Goal: Information Seeking & Learning: Learn about a topic

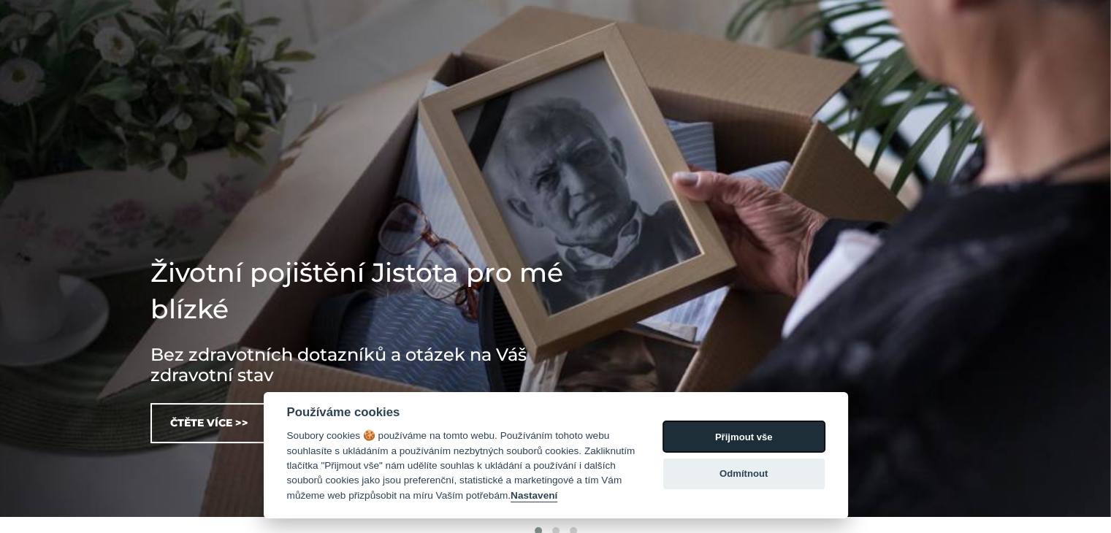
click at [747, 436] on button "Přijmout vše" at bounding box center [743, 436] width 161 height 31
checkbox input "true"
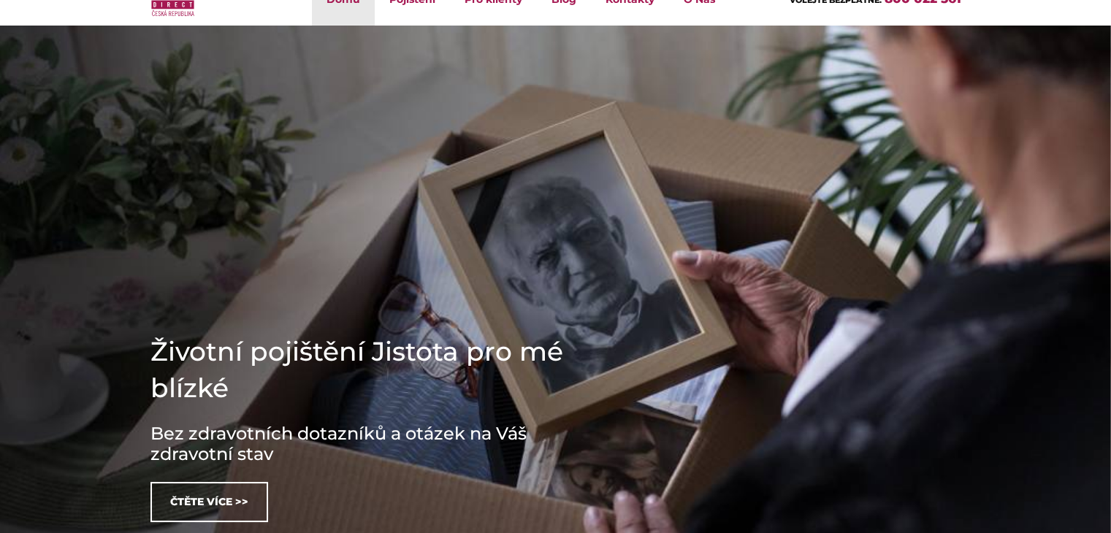
scroll to position [146, 0]
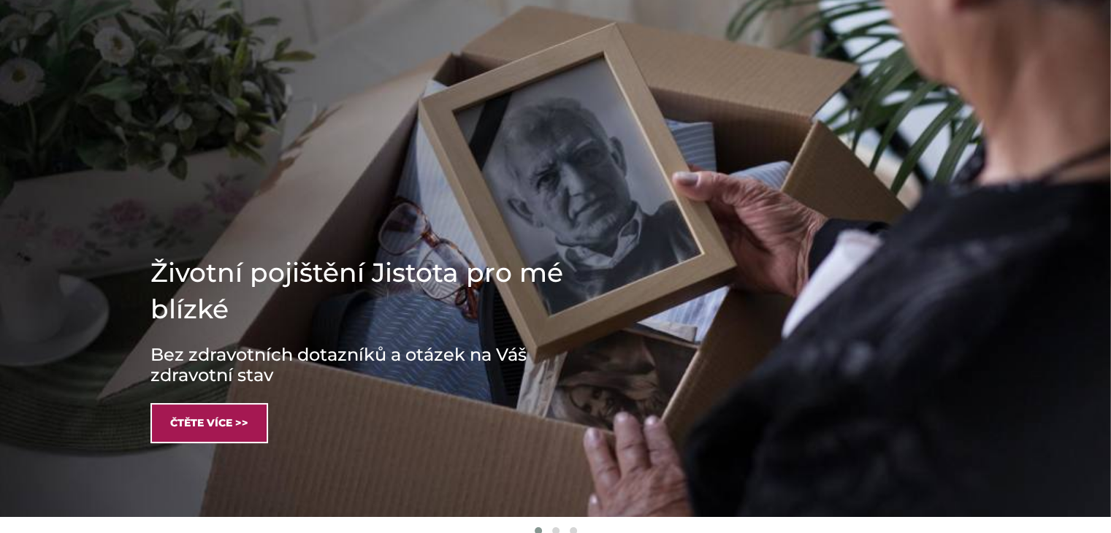
click at [202, 430] on link "Čtěte více >>" at bounding box center [209, 423] width 118 height 40
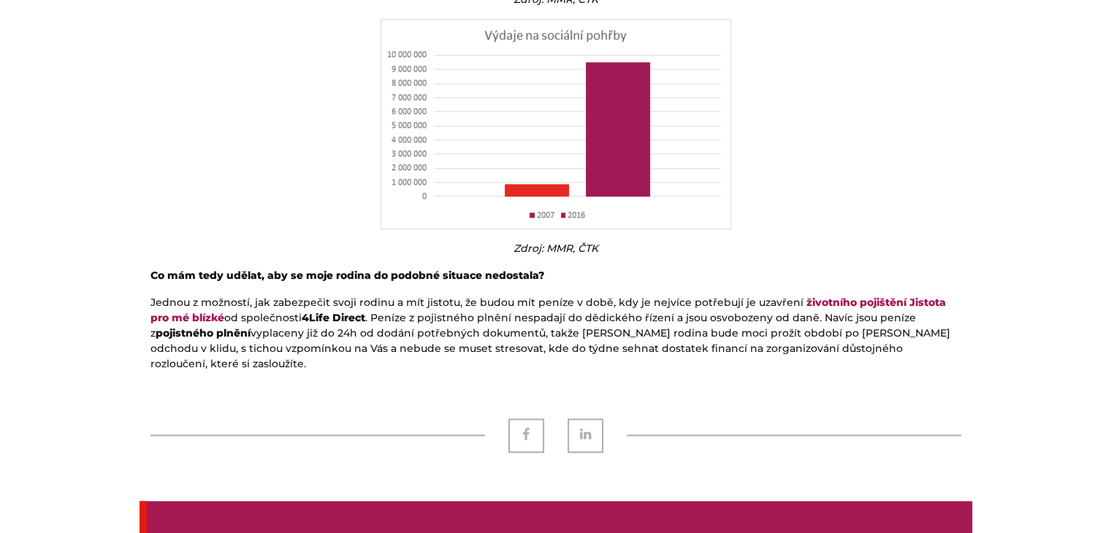
scroll to position [1899, 0]
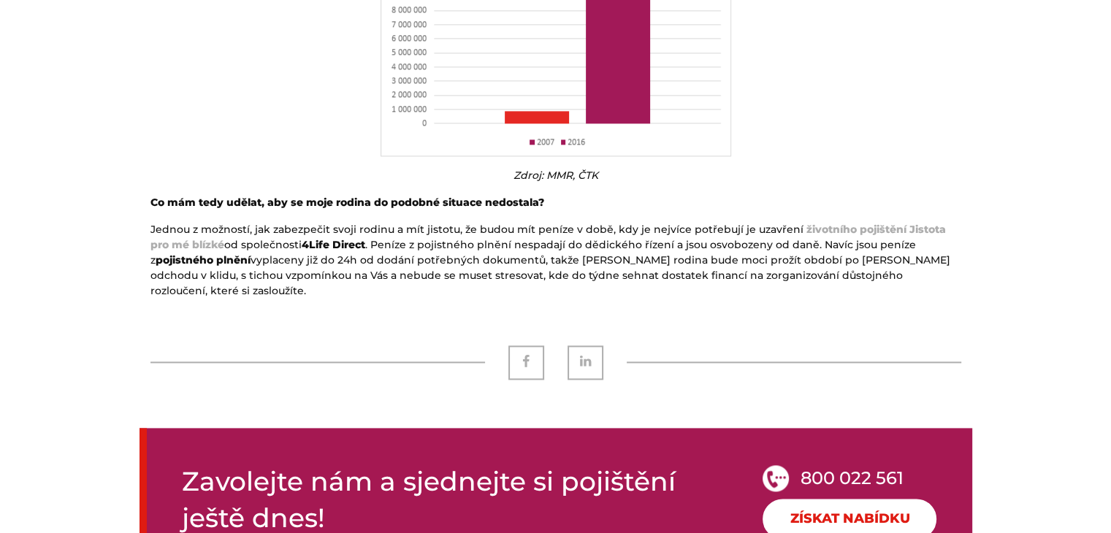
click at [850, 226] on strong "životního pojištění" at bounding box center [856, 229] width 100 height 13
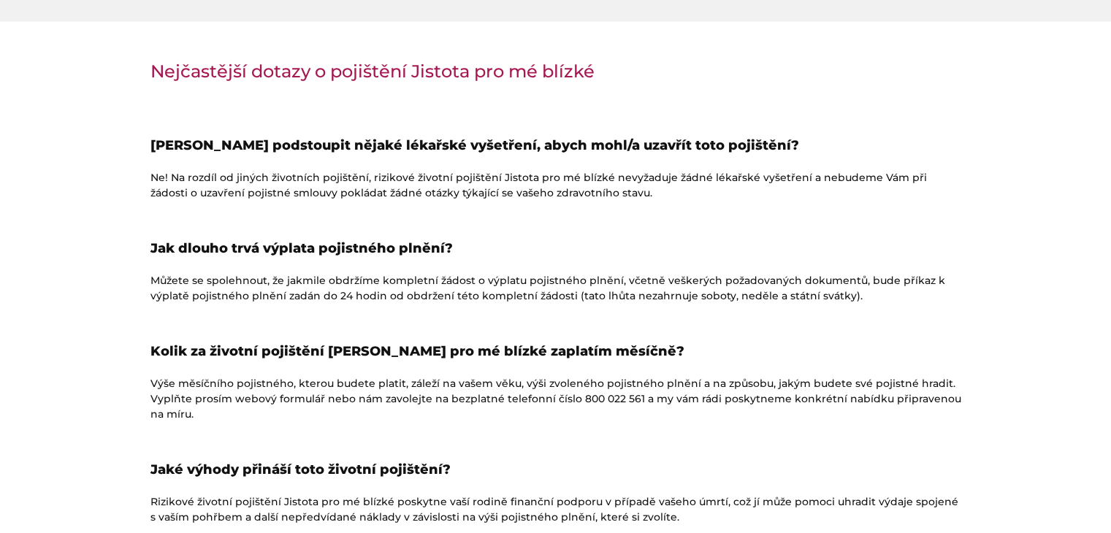
scroll to position [1742, 0]
drag, startPoint x: 633, startPoint y: 398, endPoint x: 576, endPoint y: 401, distance: 57.8
copy p "800 022 561"
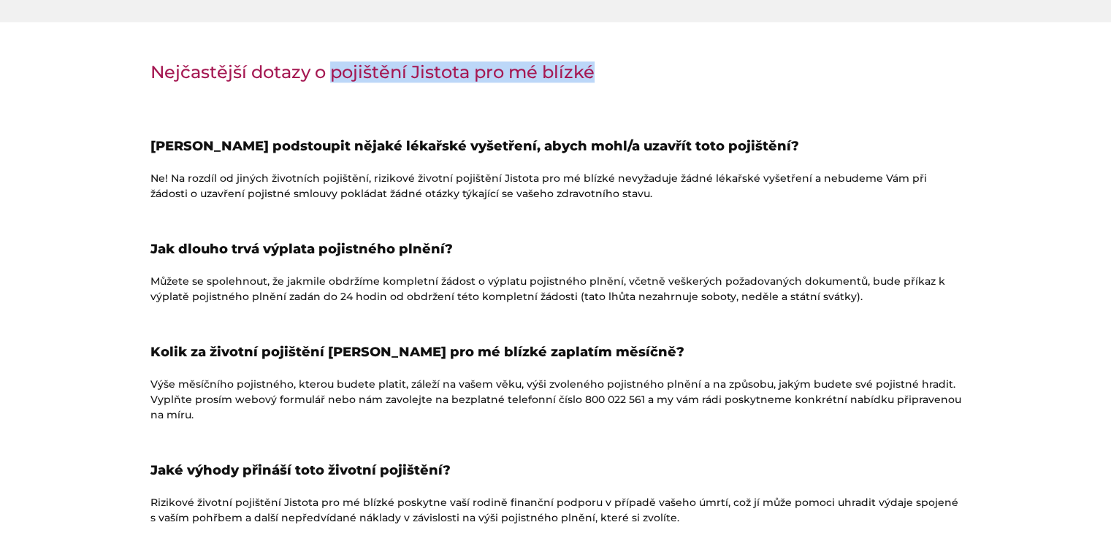
drag, startPoint x: 331, startPoint y: 73, endPoint x: 418, endPoint y: 85, distance: 87.7
click at [418, 85] on div "Nejčastější dotazy o pojištění Jistota pro mé blízké Musím podstoupit nějaké lé…" at bounding box center [556, 430] width 833 height 771
copy h3 "pojištění Jistota pro mé blízké"
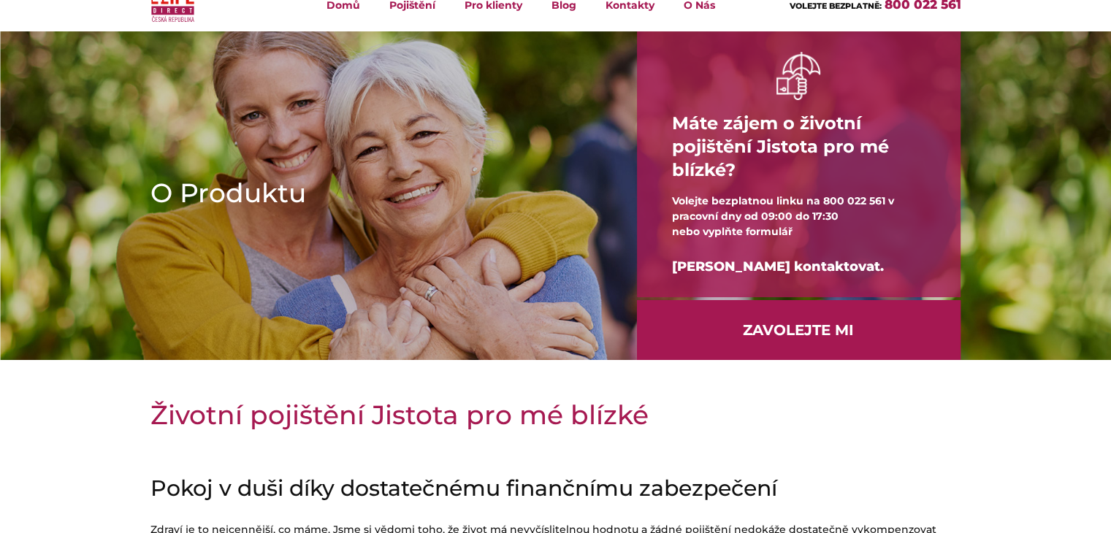
scroll to position [0, 0]
